Goal: Find specific page/section: Find specific page/section

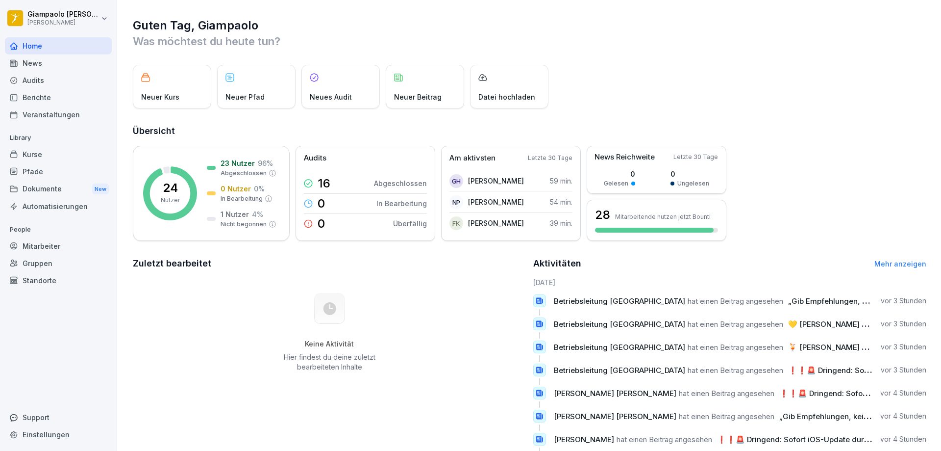
click at [63, 99] on div "Berichte" at bounding box center [58, 97] width 107 height 17
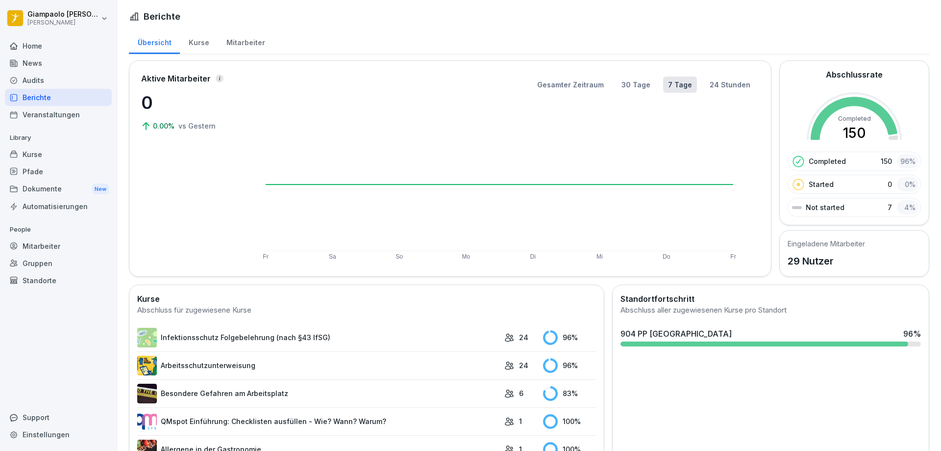
scroll to position [176, 0]
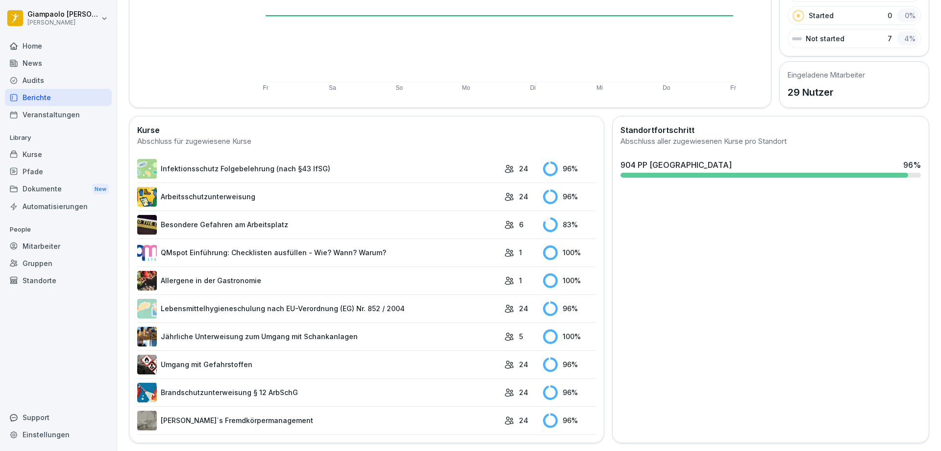
click at [380, 167] on link "Infektionsschutz Folgebelehrung (nach §43 IfSG)" at bounding box center [318, 169] width 362 height 20
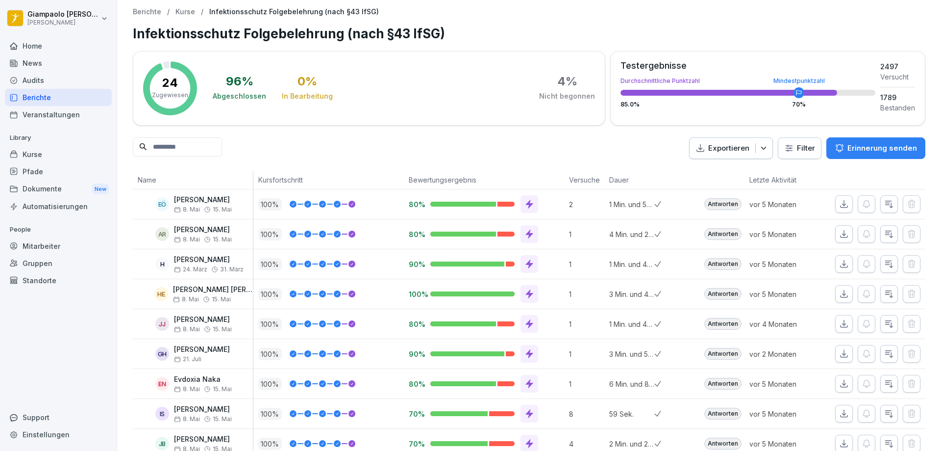
click at [61, 99] on div "Berichte" at bounding box center [58, 97] width 107 height 17
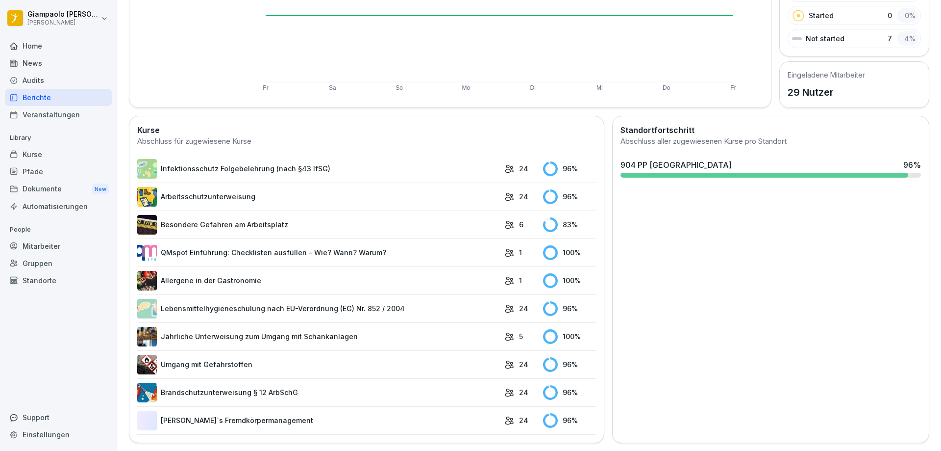
scroll to position [176, 0]
click at [464, 220] on link "Besondere Gefahren am Arbeitsplatz" at bounding box center [318, 225] width 362 height 20
